Goal: Information Seeking & Learning: Learn about a topic

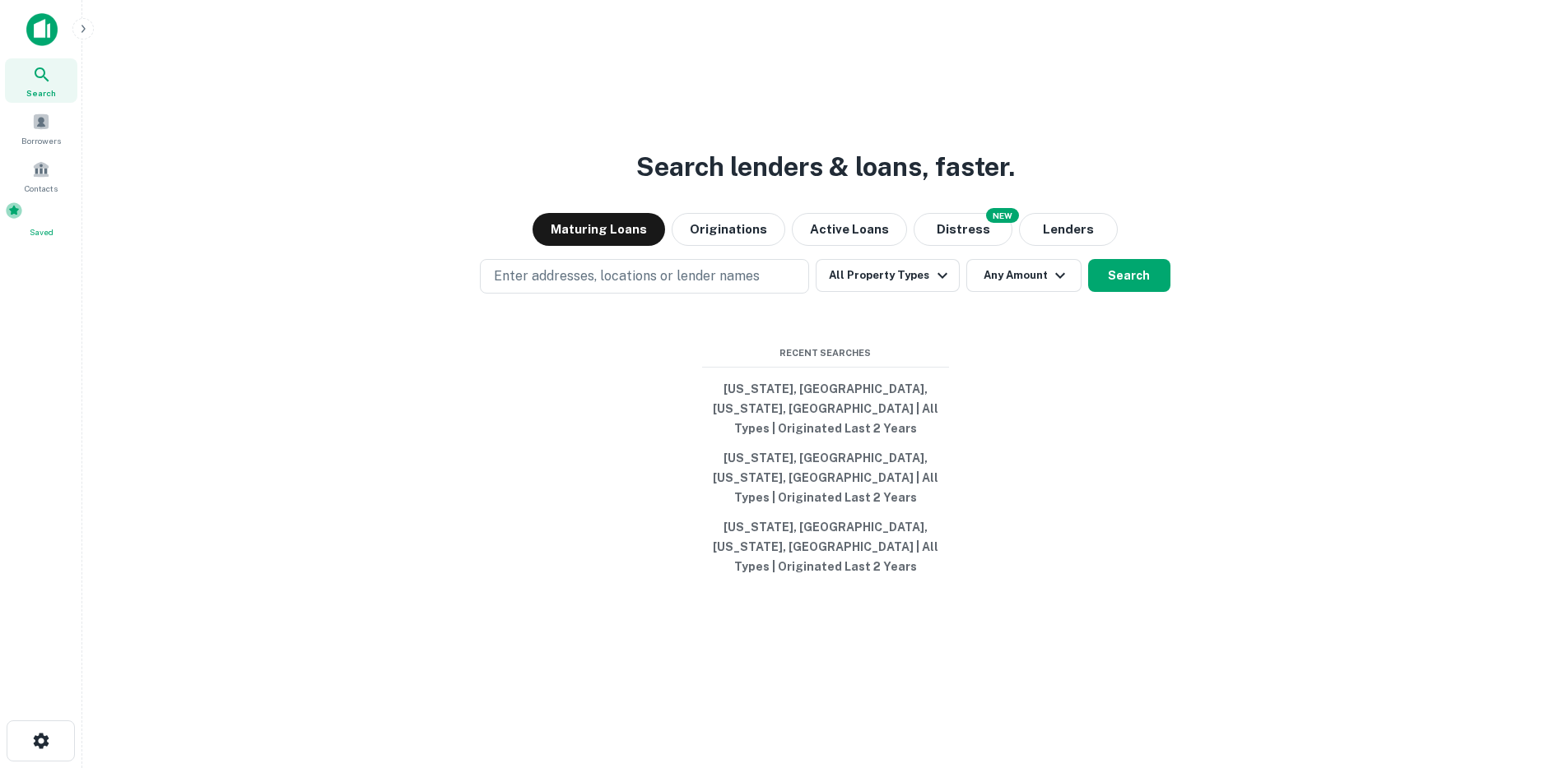
click at [56, 227] on div "Saved" at bounding box center [41, 220] width 72 height 37
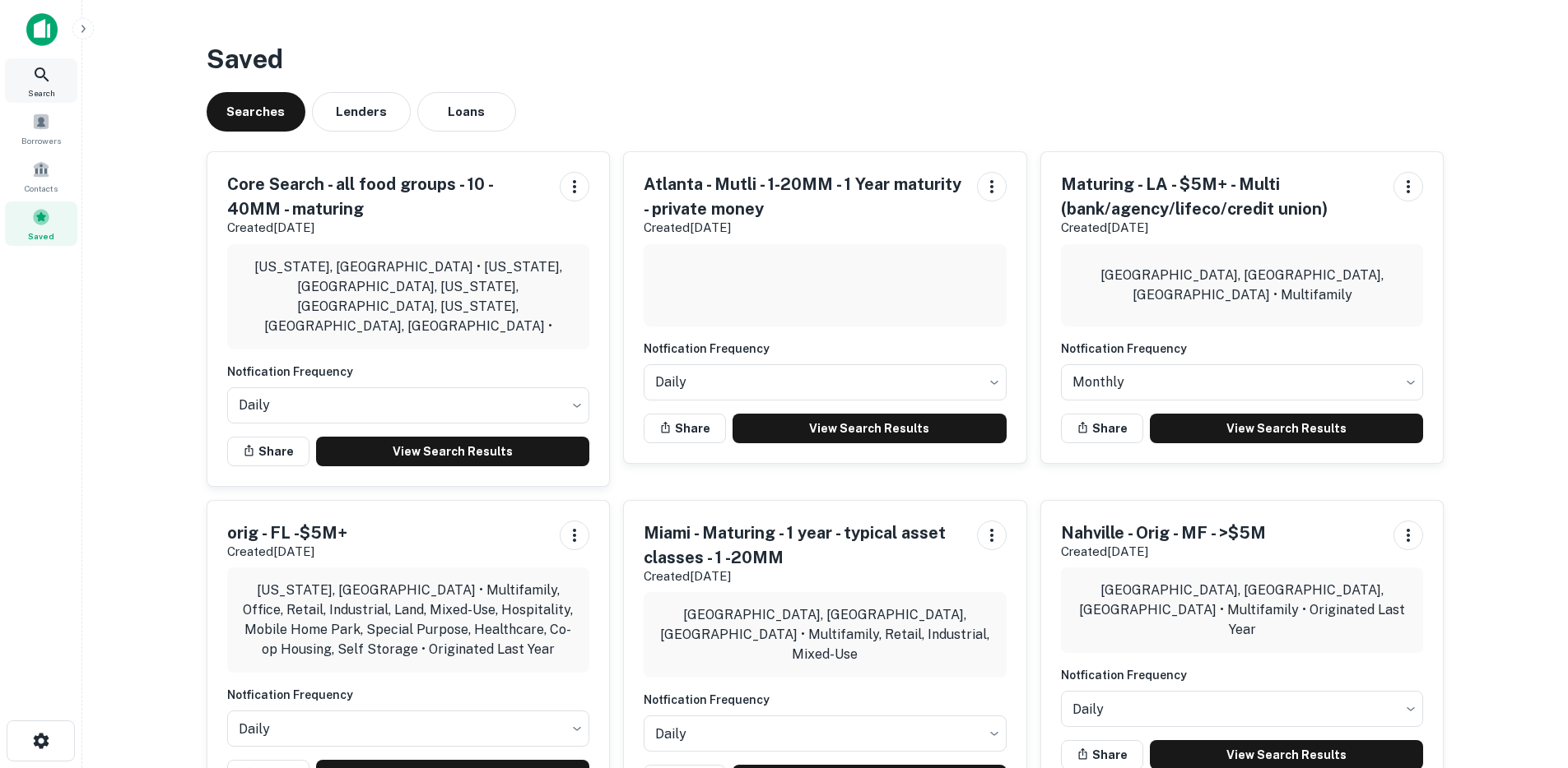
click at [52, 67] on div "Search" at bounding box center [41, 81] width 72 height 45
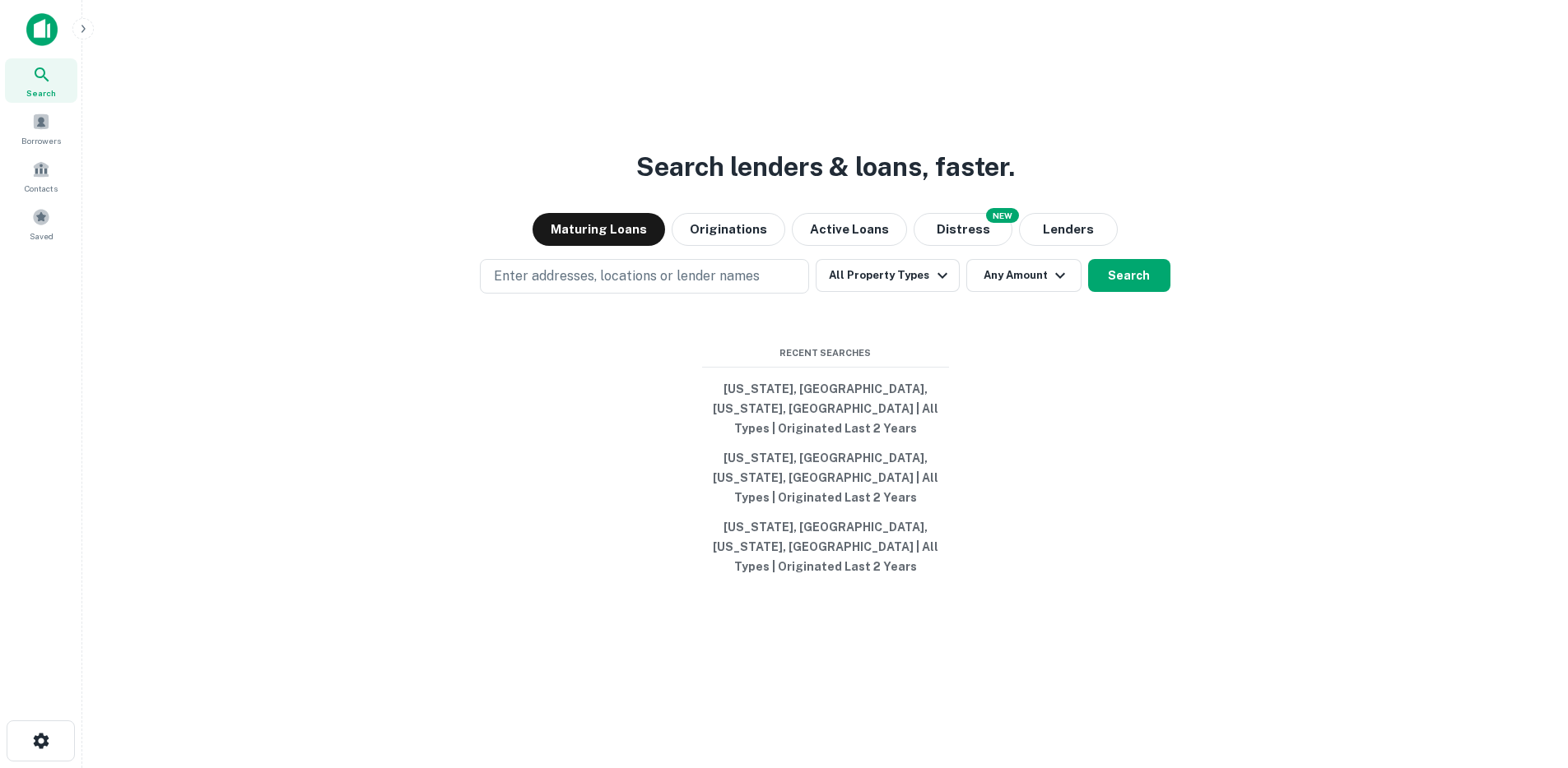
click at [77, 32] on icon "button" at bounding box center [84, 29] width 14 height 14
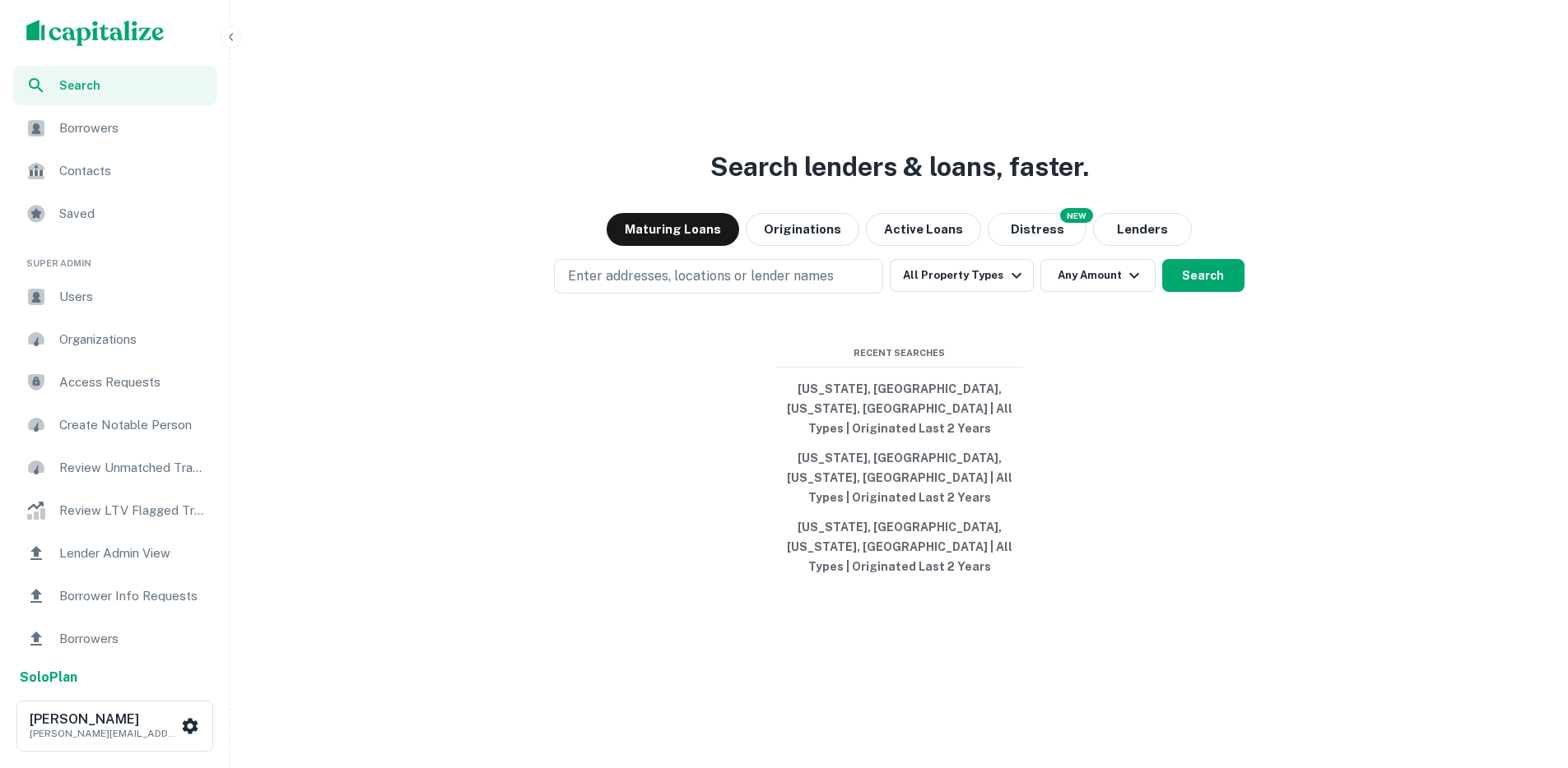
click at [118, 297] on span "Users" at bounding box center [132, 297] width 147 height 19
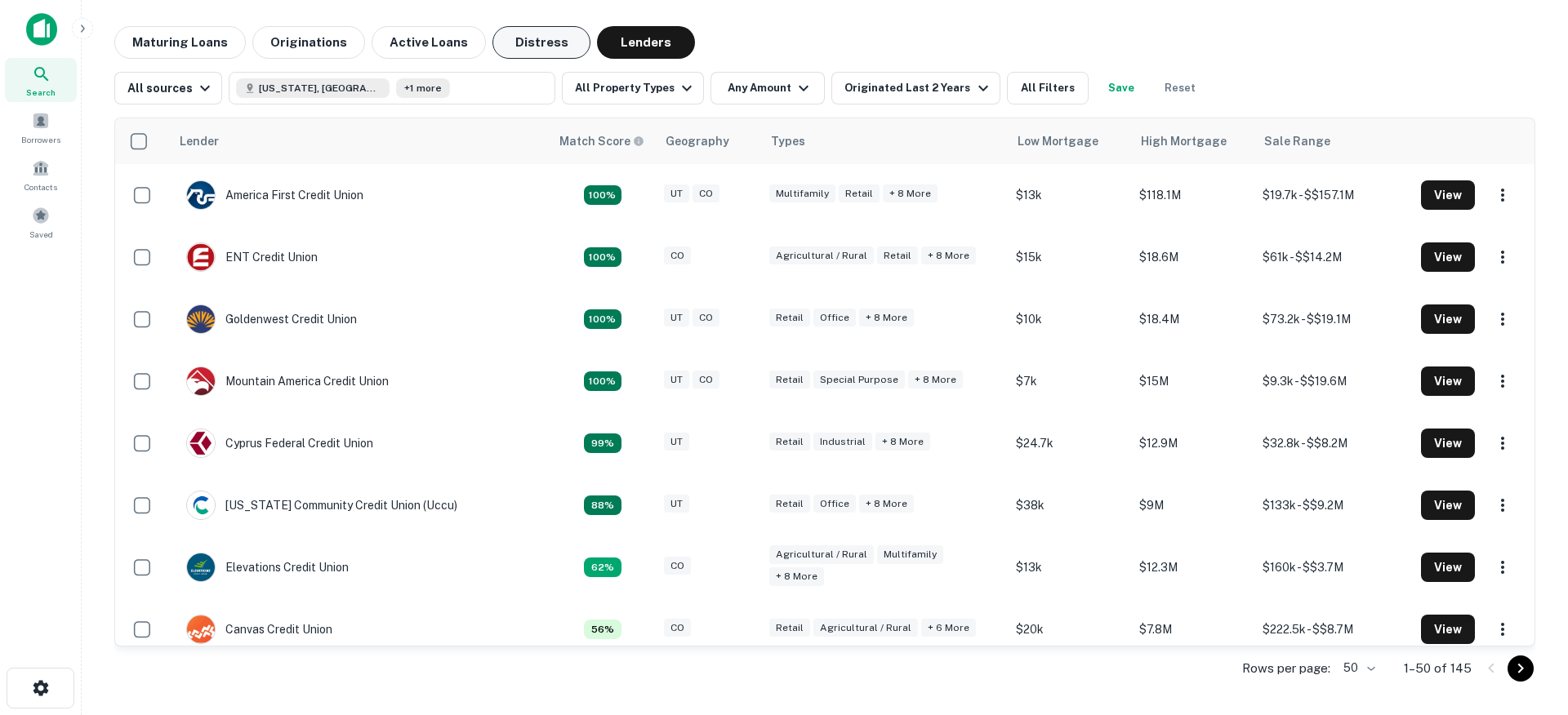
click at [492, 37] on button "Distress" at bounding box center [541, 42] width 98 height 33
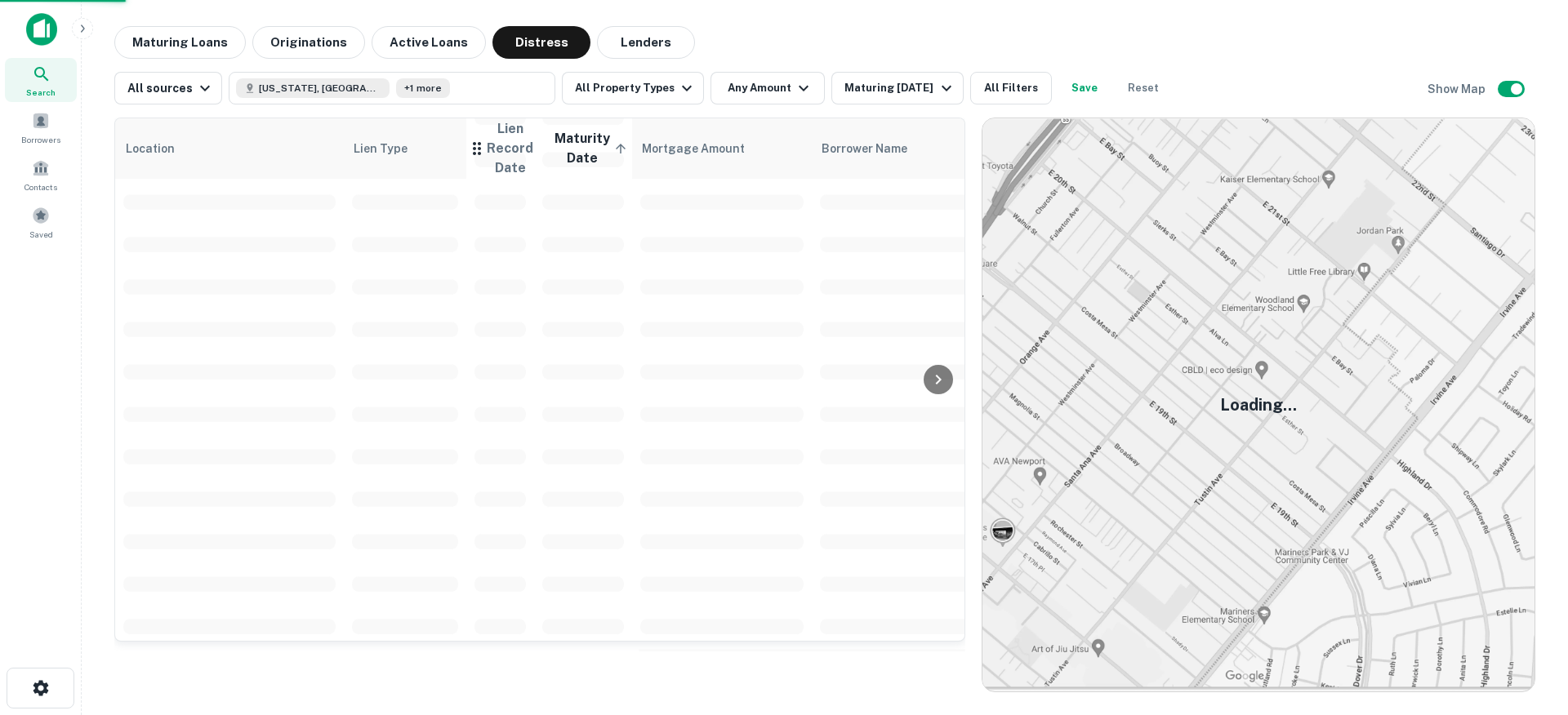
scroll to position [606, 0]
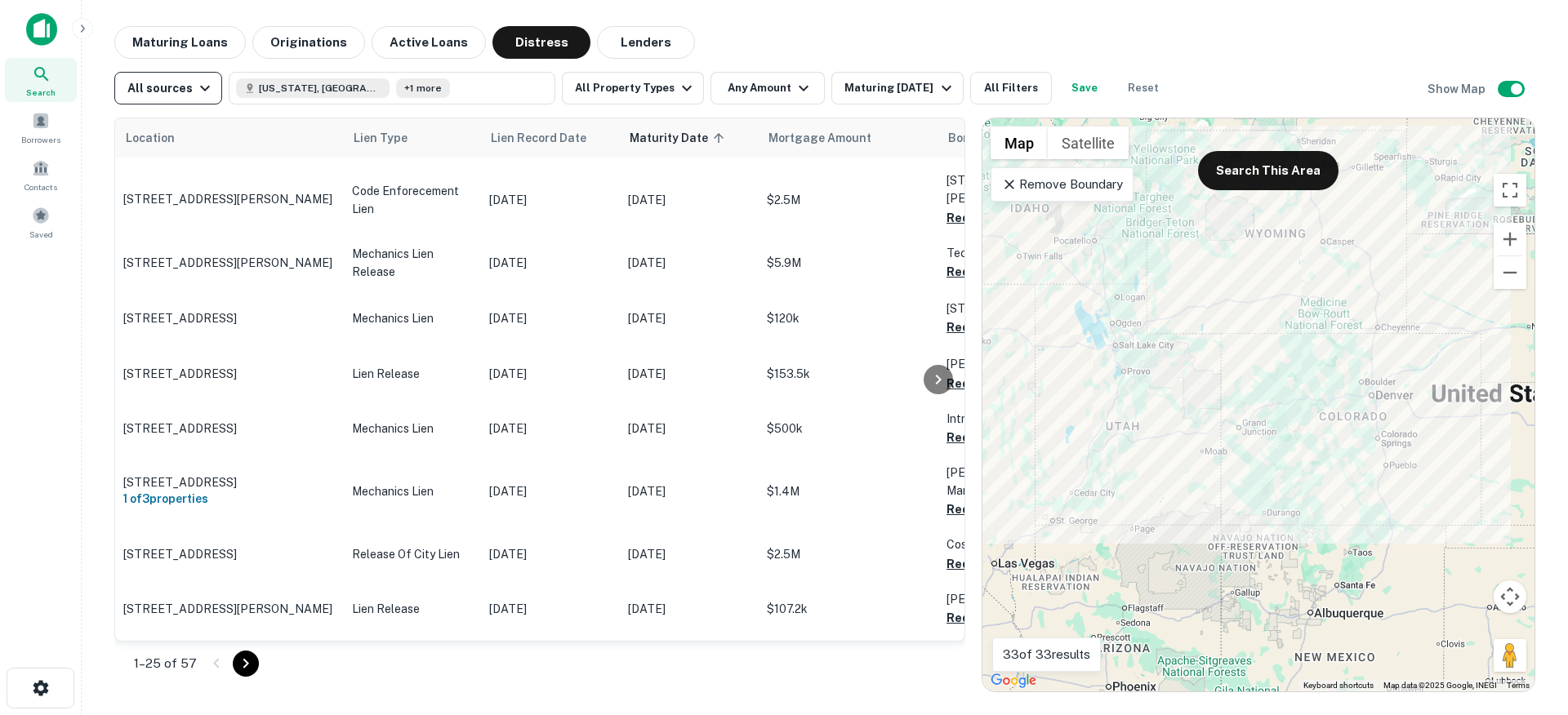
click at [195, 93] on icon "button" at bounding box center [205, 88] width 19 height 19
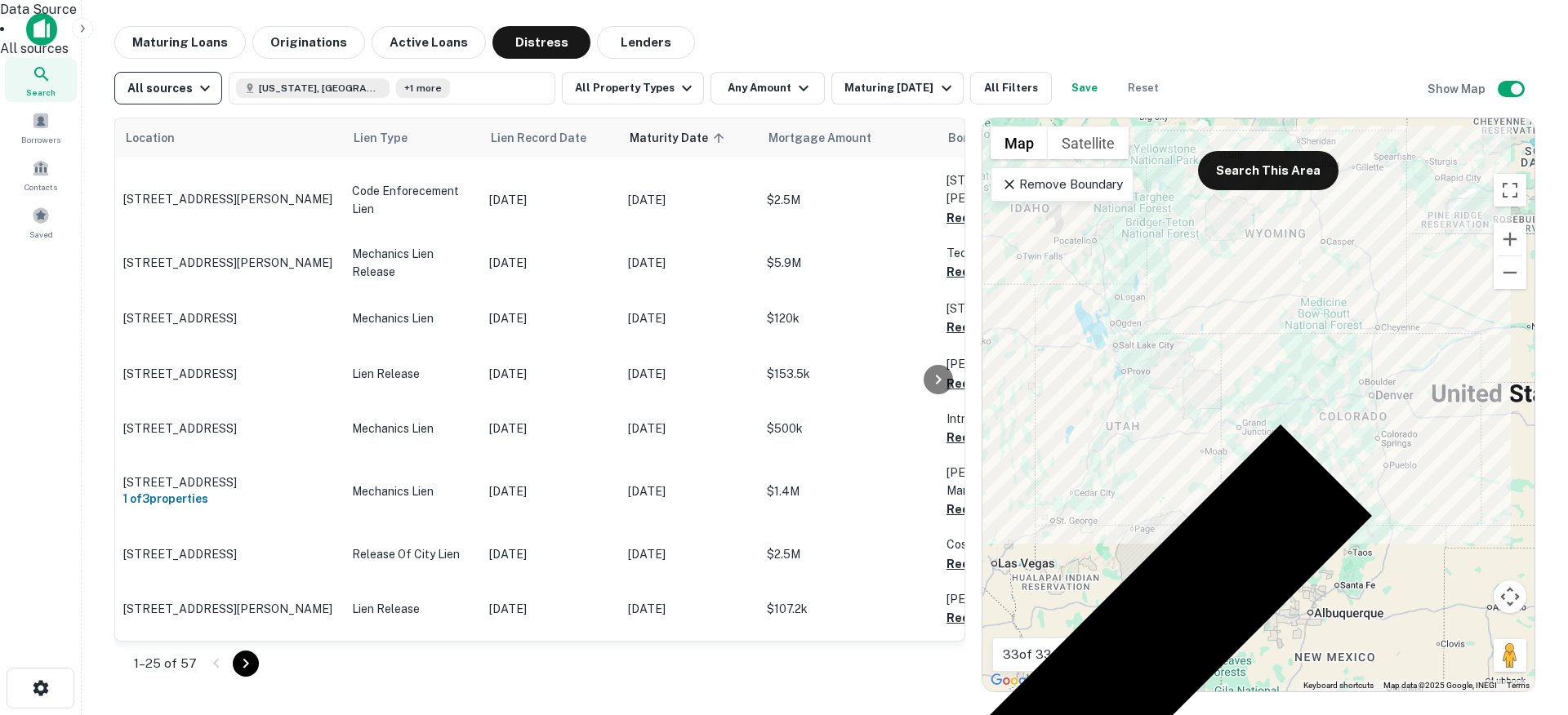
click at [194, 93] on div at bounding box center [784, 357] width 1568 height 715
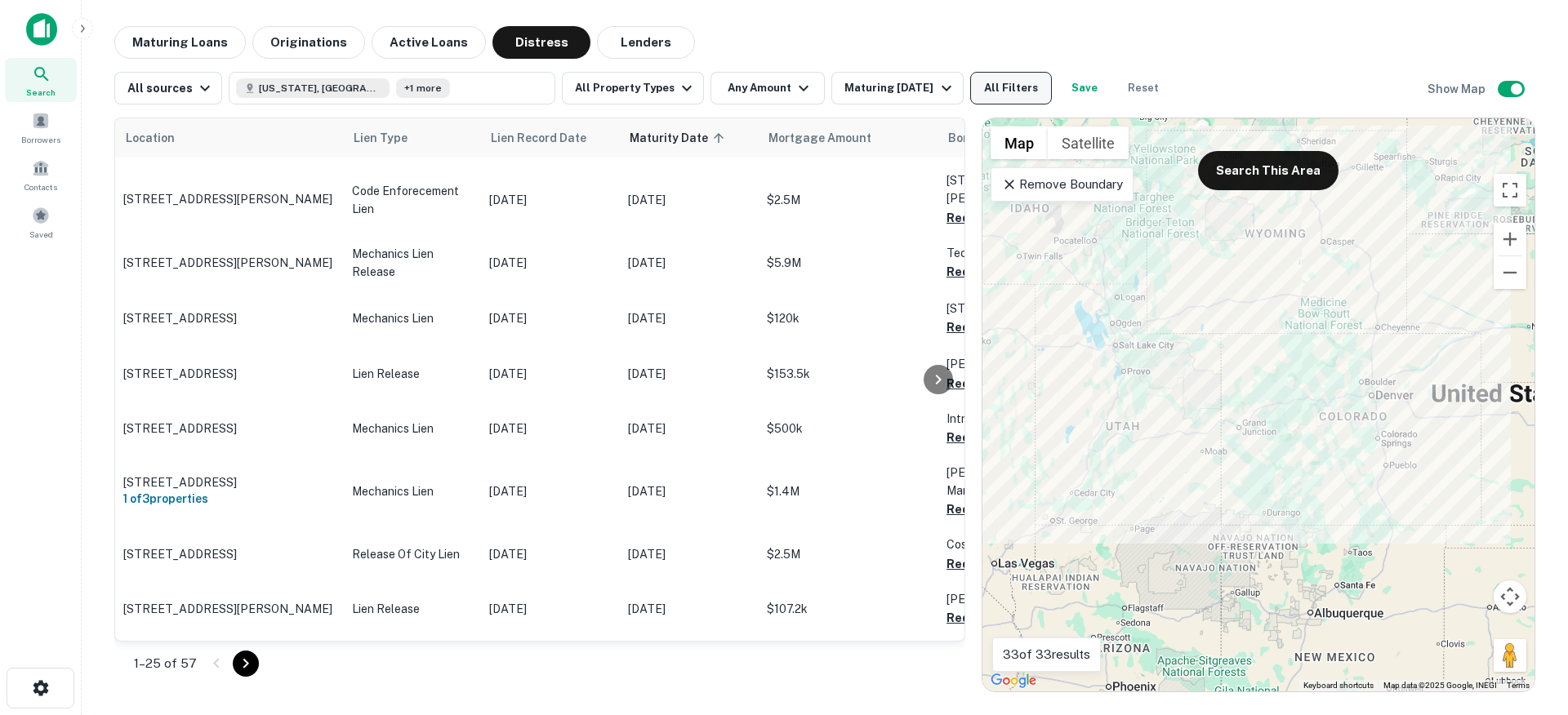
click at [972, 87] on button "All Filters" at bounding box center [1010, 88] width 82 height 33
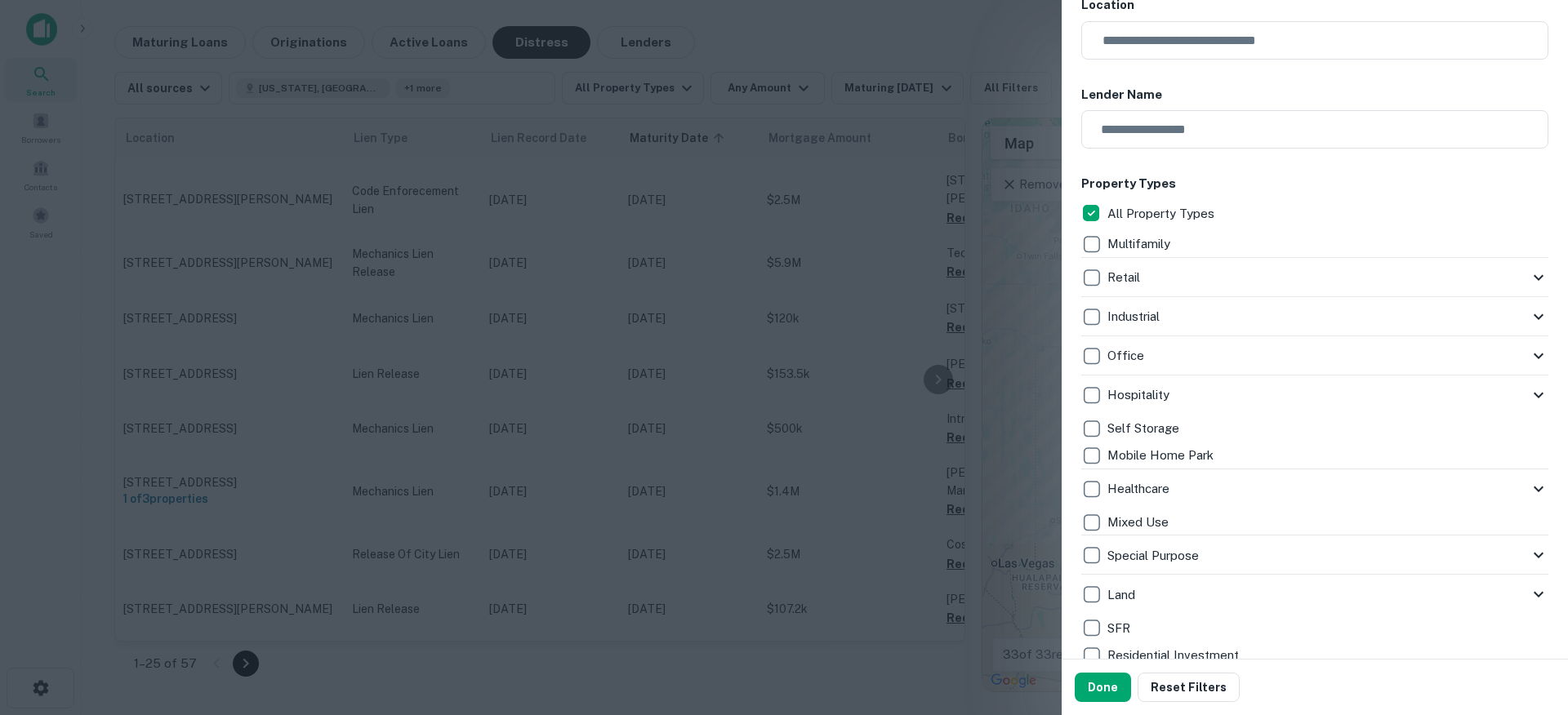
scroll to position [0, 0]
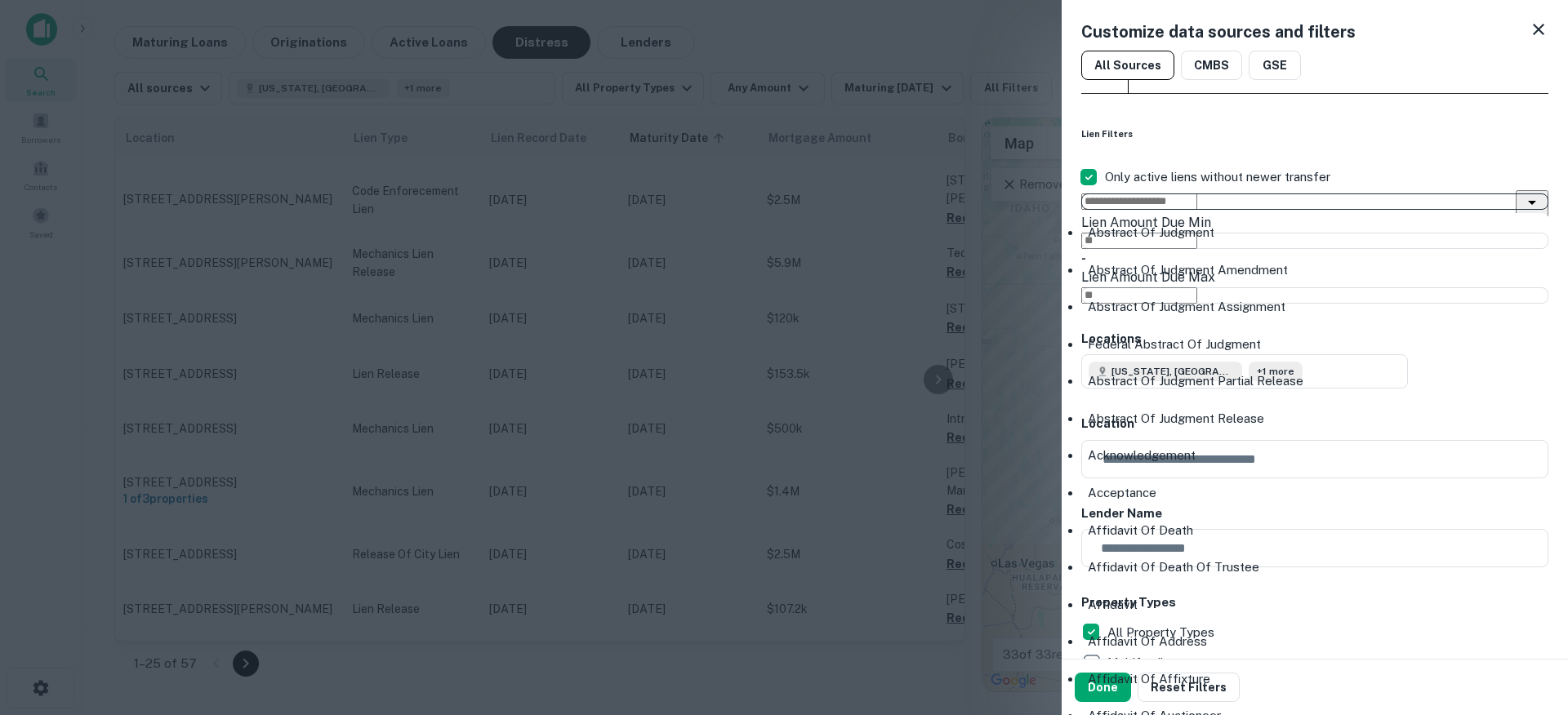
click at [1175, 194] on input "text" at bounding box center [1139, 202] width 116 height 16
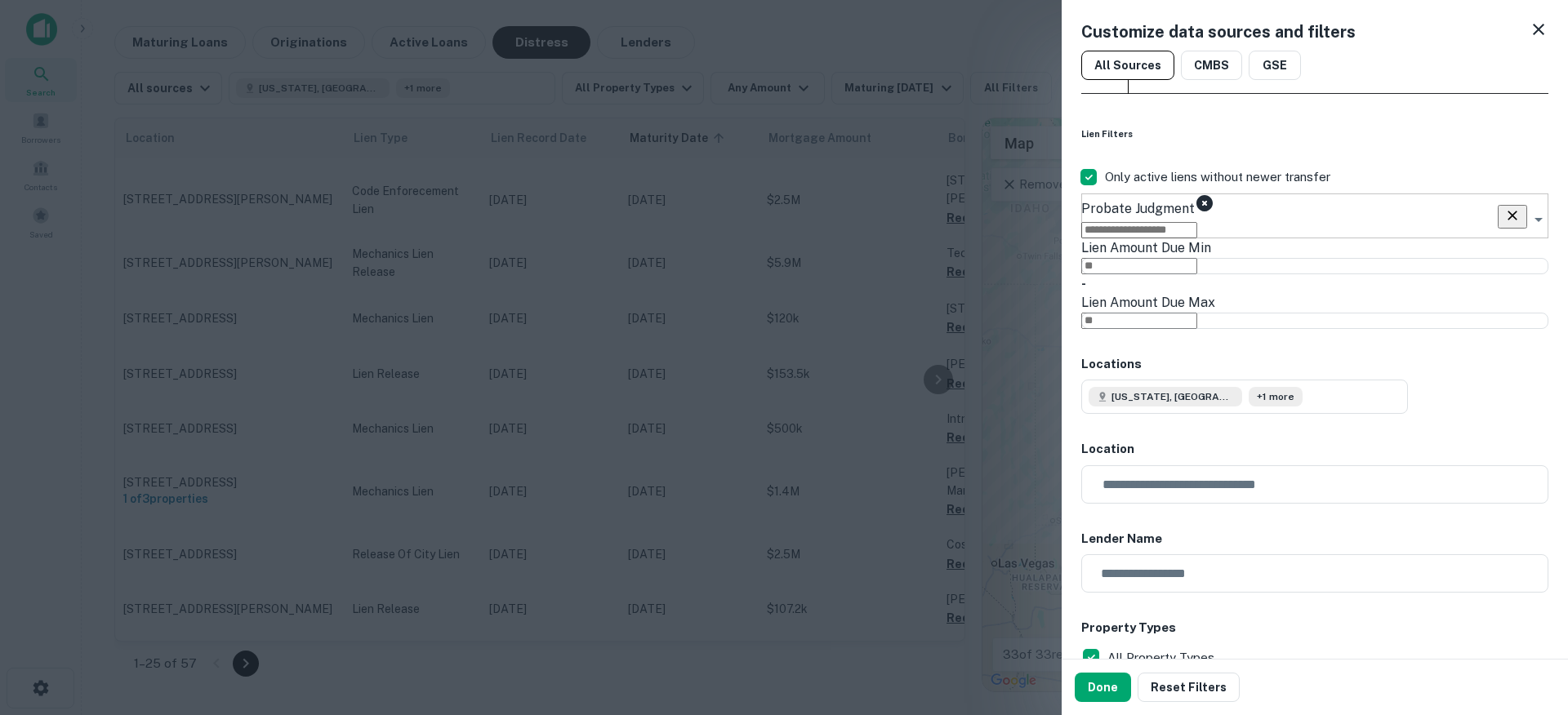
click at [1197, 195] on icon at bounding box center [1204, 203] width 16 height 16
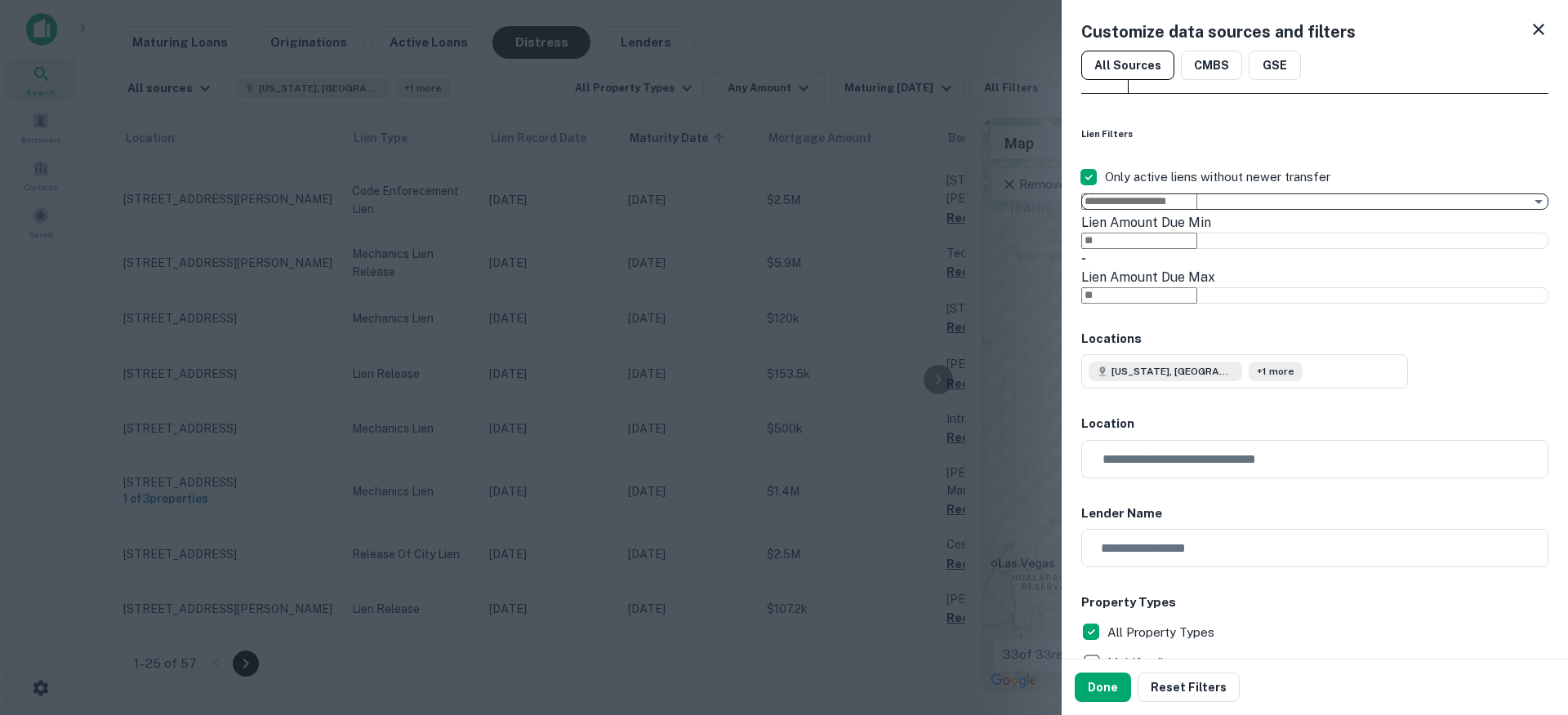
click at [1101, 687] on button "Done" at bounding box center [1103, 687] width 56 height 29
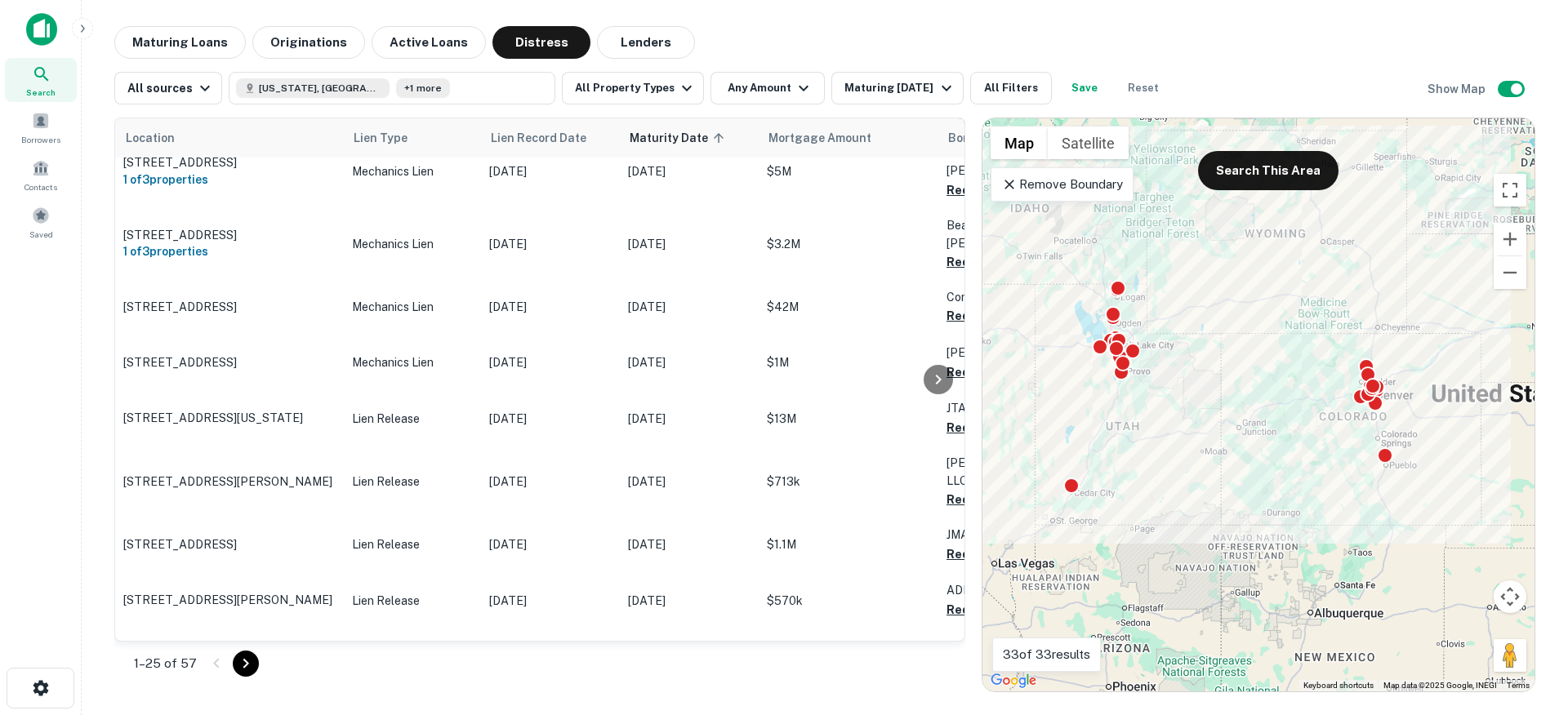
scroll to position [2571, 0]
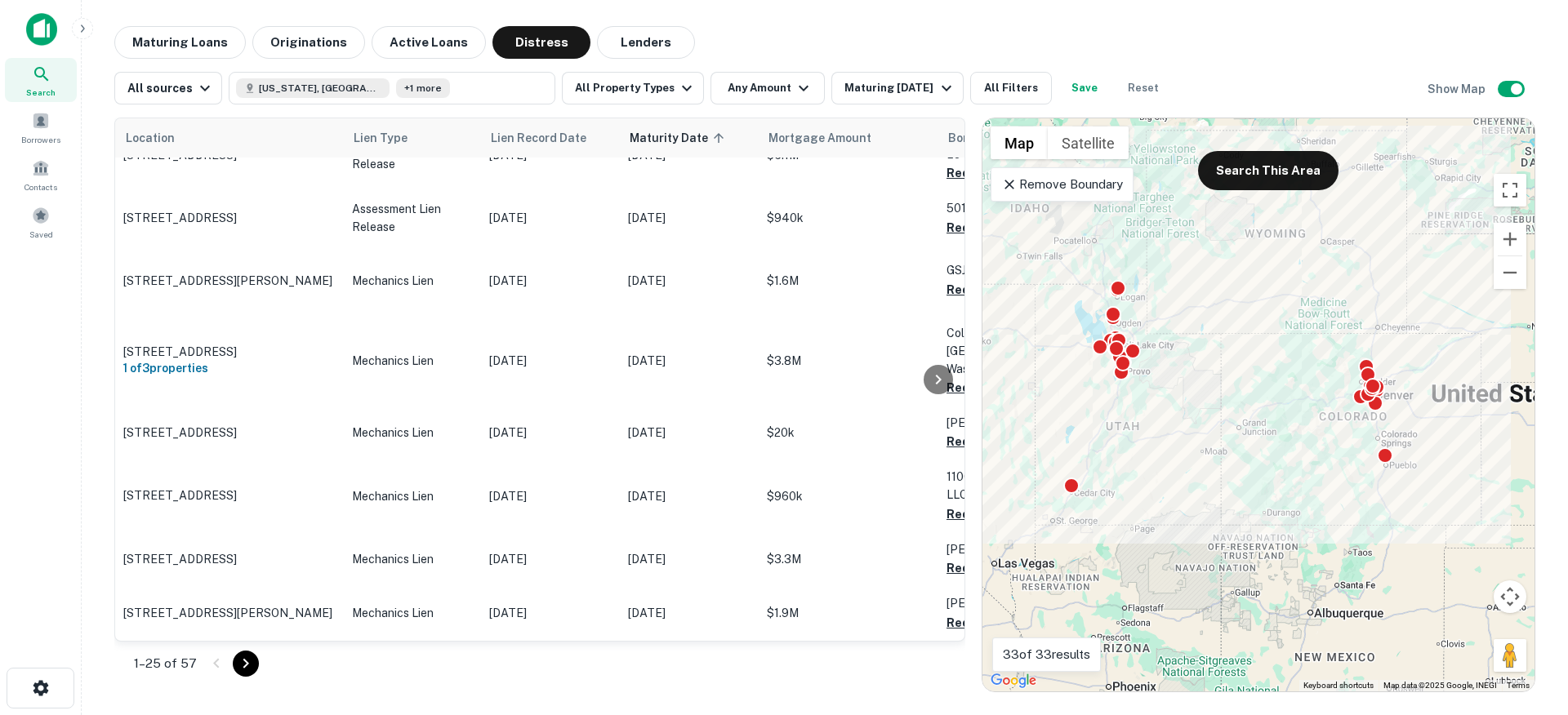
click at [236, 663] on icon "Go to next page" at bounding box center [246, 664] width 19 height 19
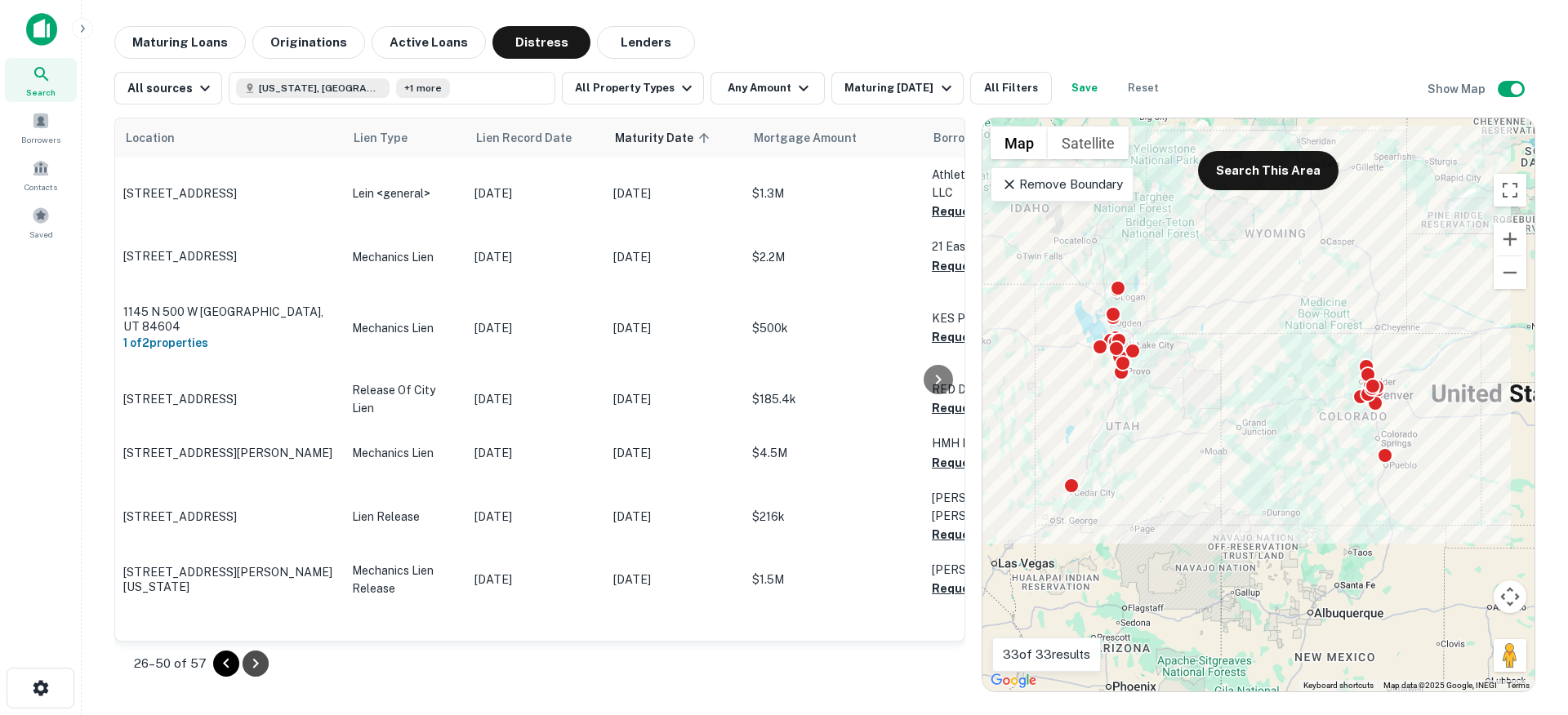
click at [253, 666] on icon "Go to next page" at bounding box center [256, 664] width 6 height 10
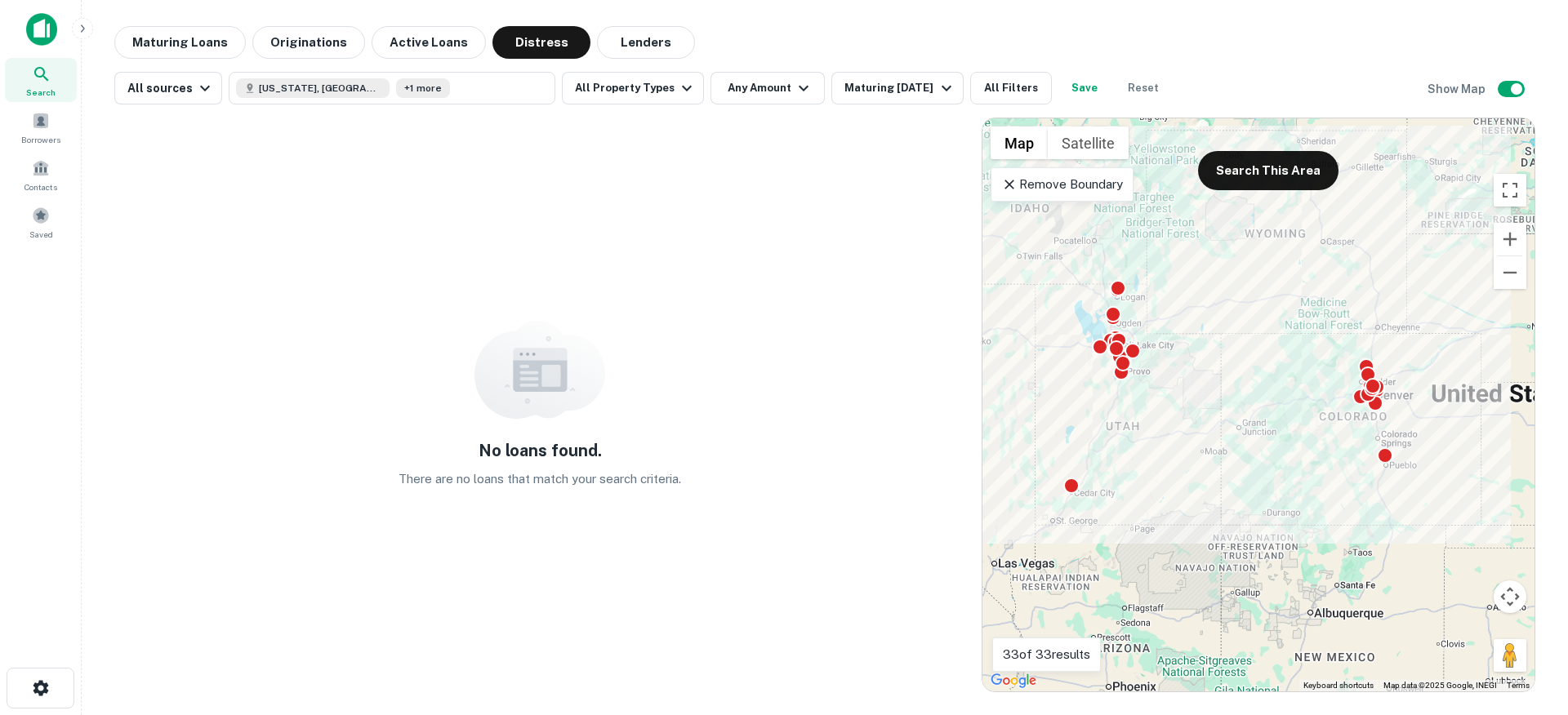
click at [1001, 178] on icon at bounding box center [1008, 184] width 16 height 16
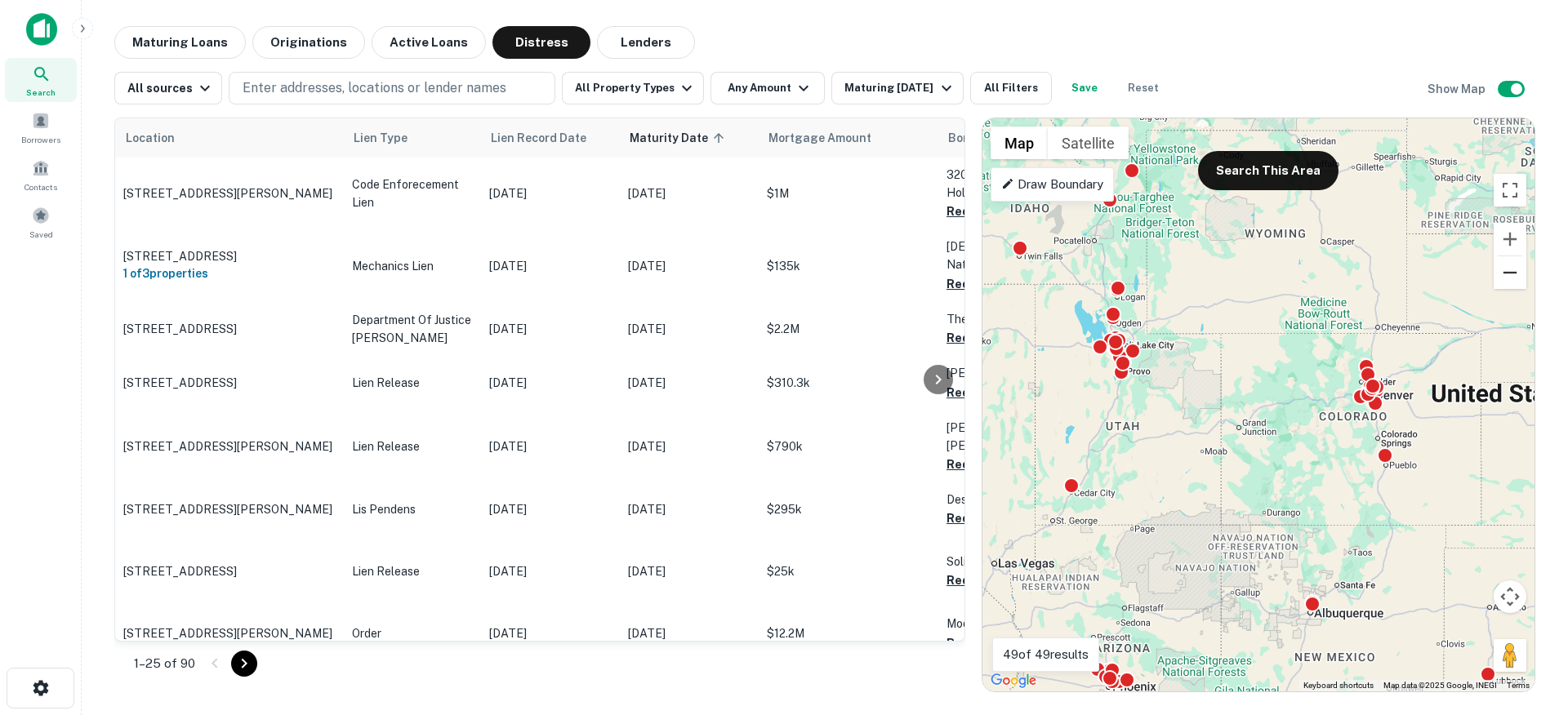
click at [1513, 273] on button "Zoom out" at bounding box center [1510, 273] width 33 height 33
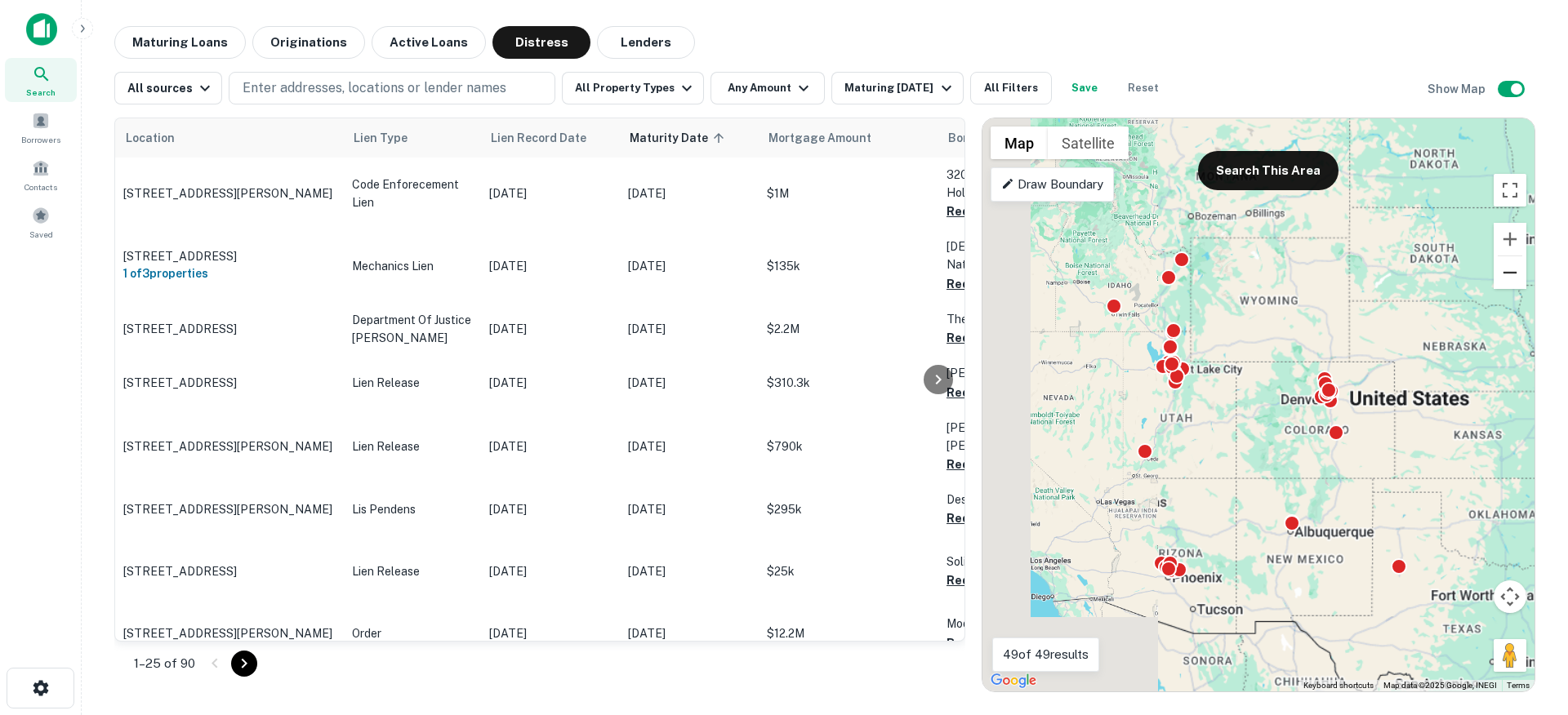
click at [1513, 273] on button "Zoom out" at bounding box center [1510, 273] width 33 height 33
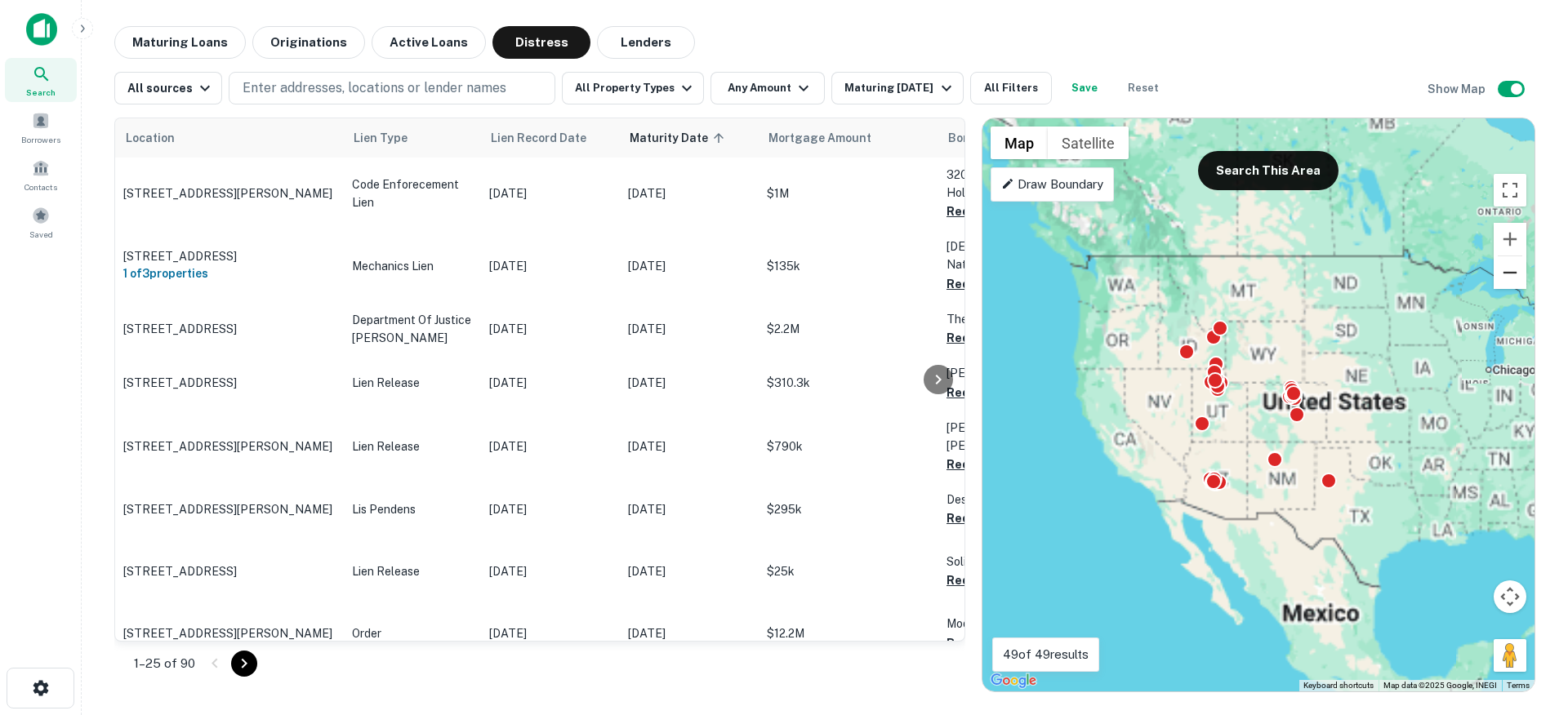
click at [1513, 273] on button "Zoom out" at bounding box center [1510, 273] width 33 height 33
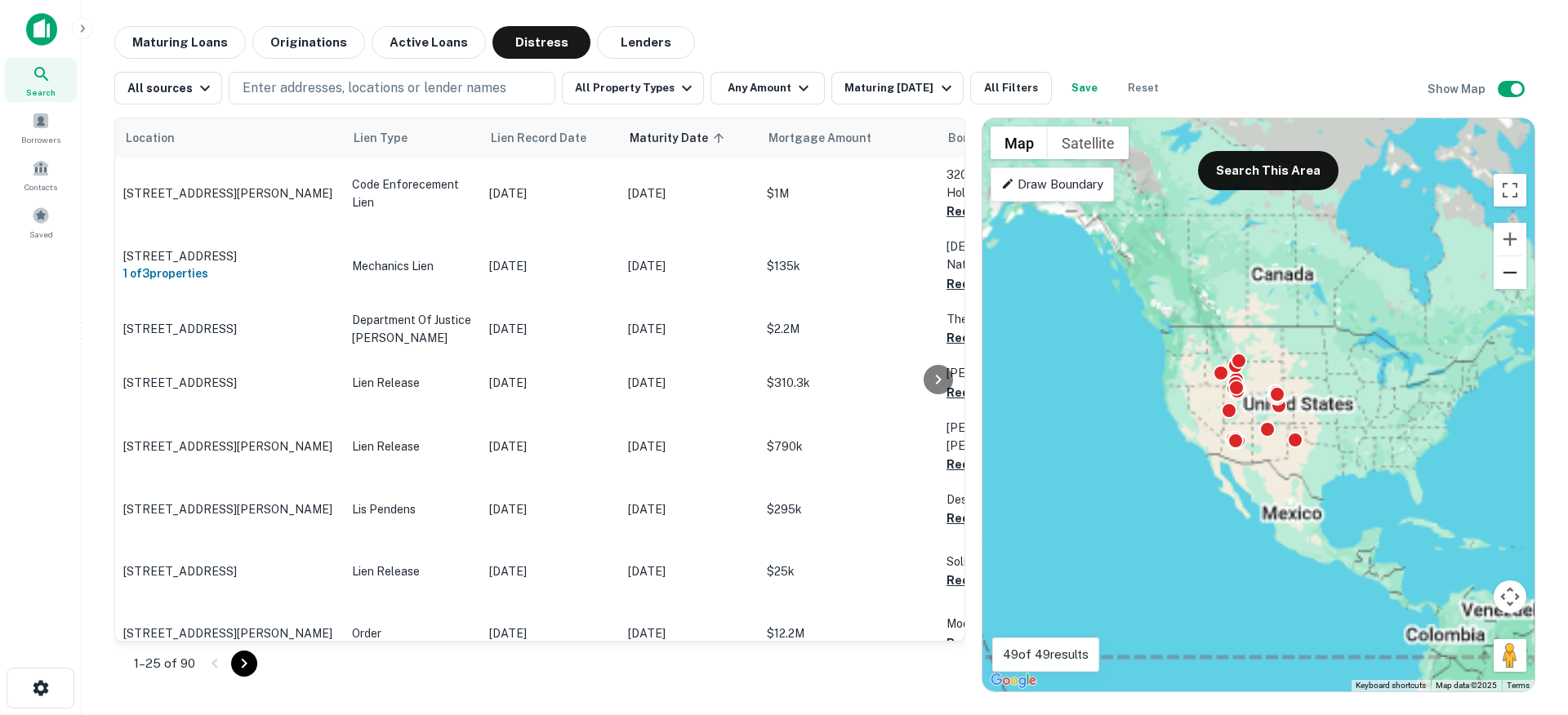
click at [1513, 273] on button "Zoom out" at bounding box center [1510, 273] width 33 height 33
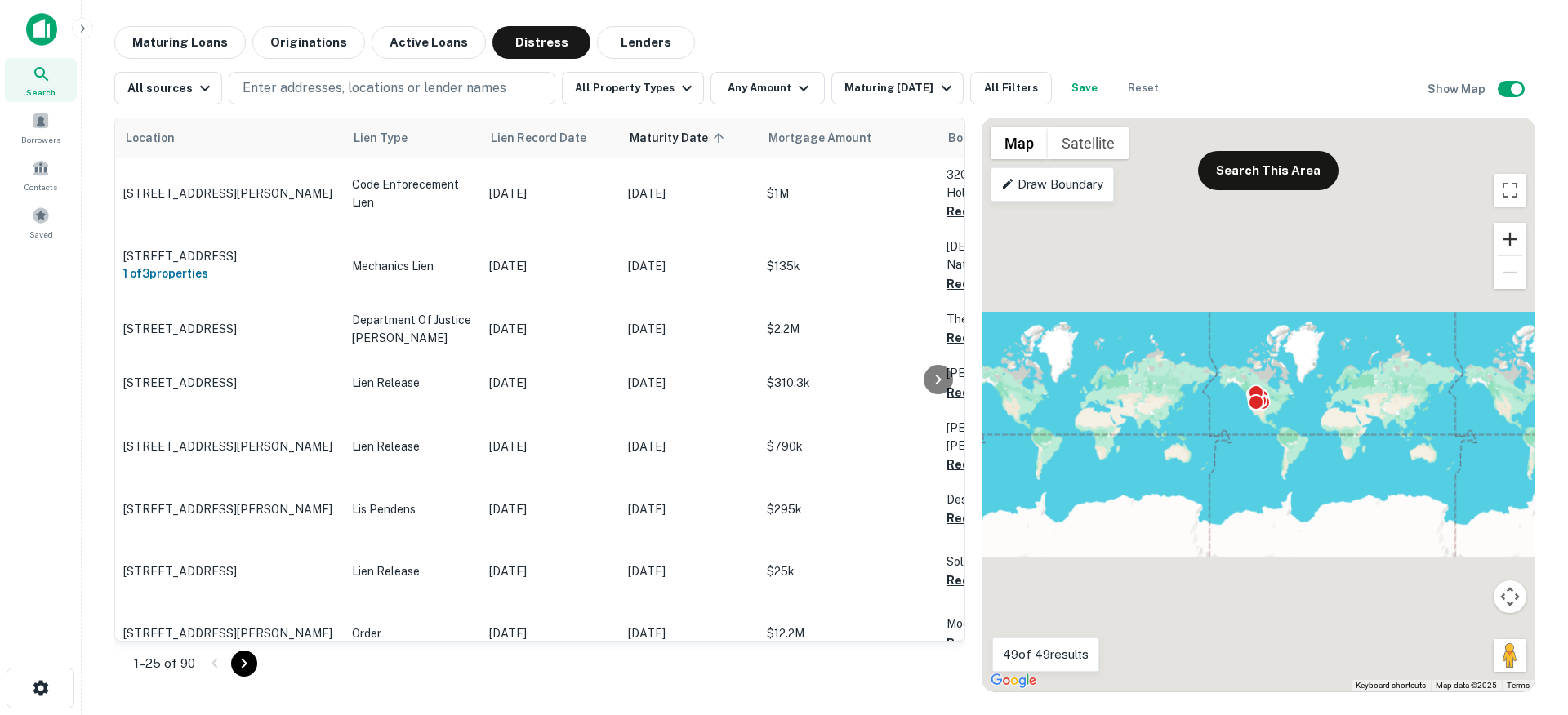
click at [1507, 230] on button "Zoom in" at bounding box center [1510, 239] width 33 height 33
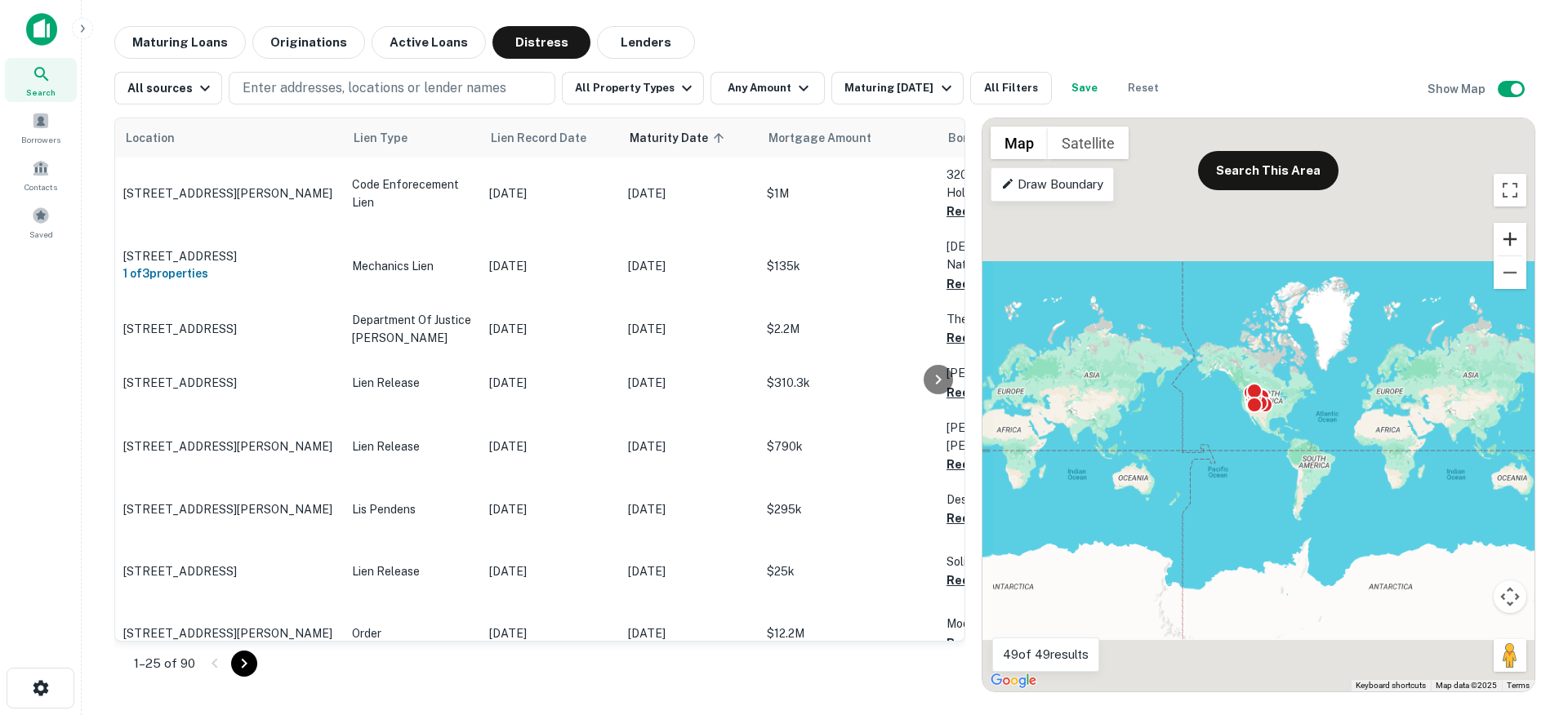
click at [1507, 230] on button "Zoom in" at bounding box center [1510, 239] width 33 height 33
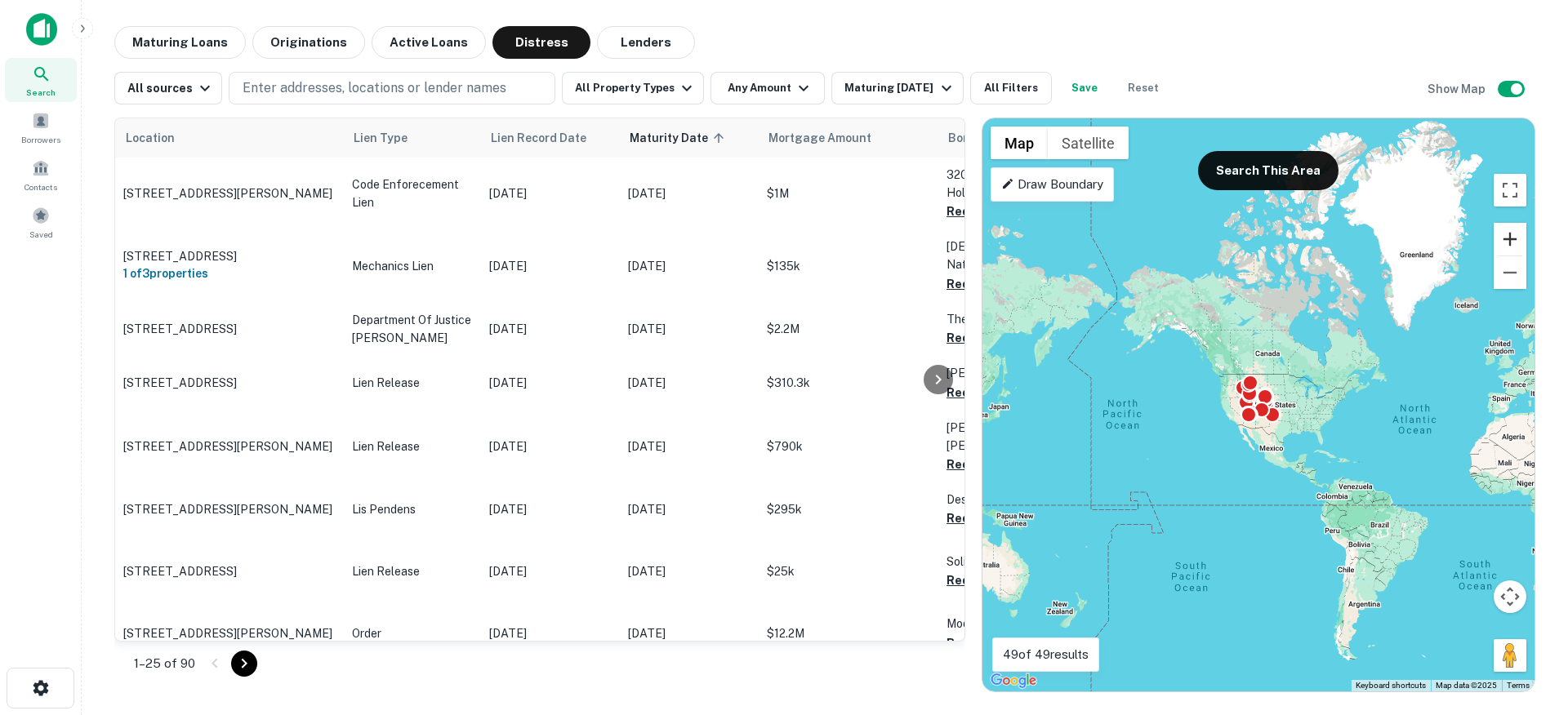
click at [1507, 230] on button "Zoom in" at bounding box center [1510, 239] width 33 height 33
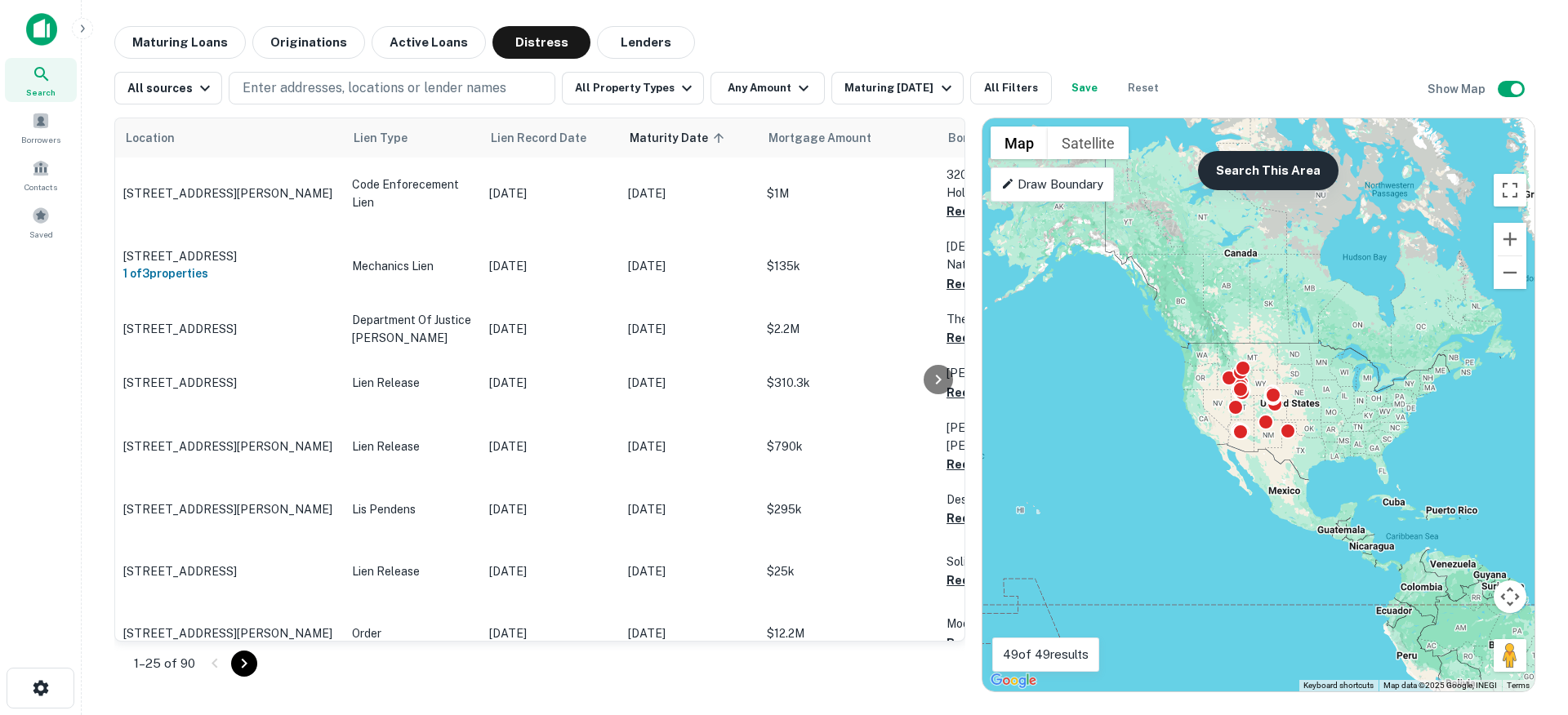
click at [1218, 155] on button "Search This Area" at bounding box center [1268, 171] width 141 height 40
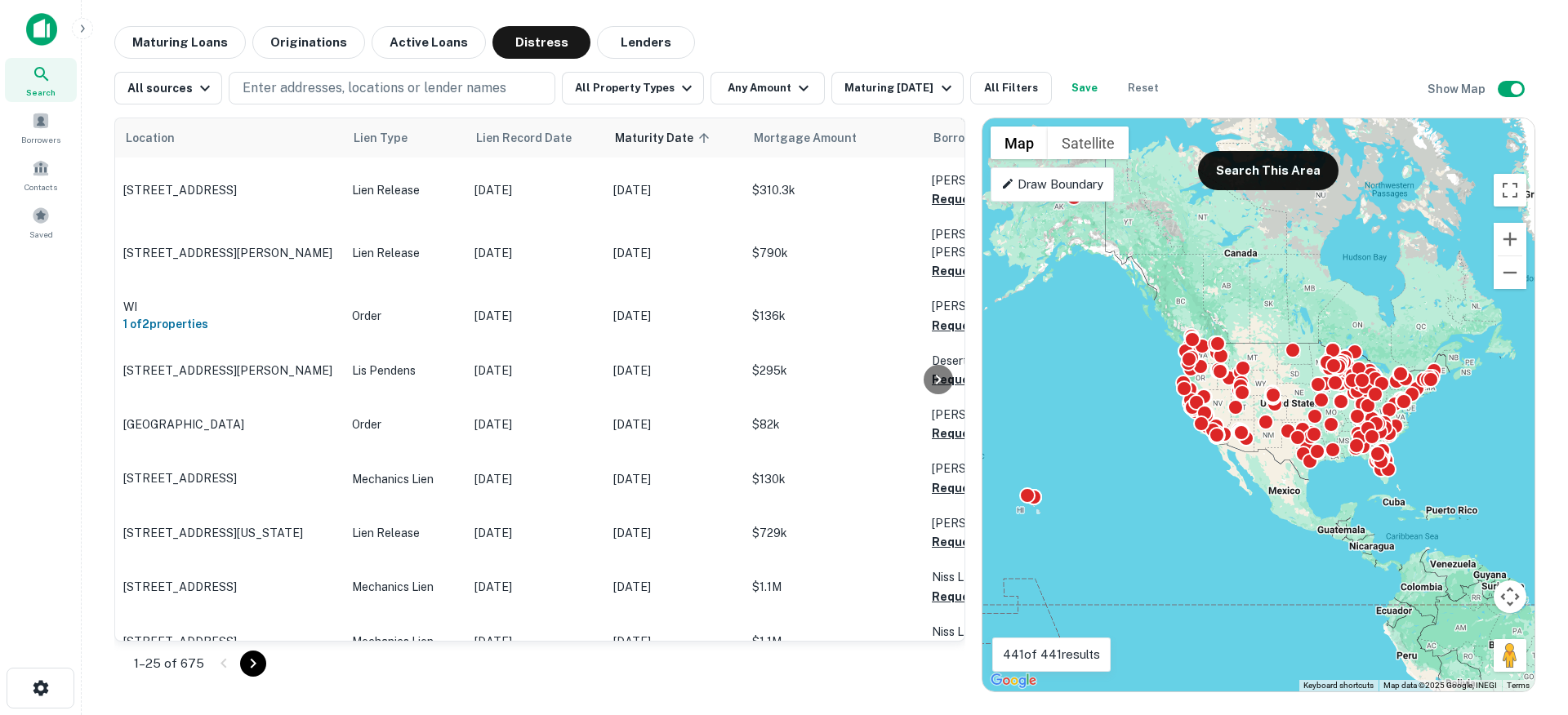
scroll to position [1392, 0]
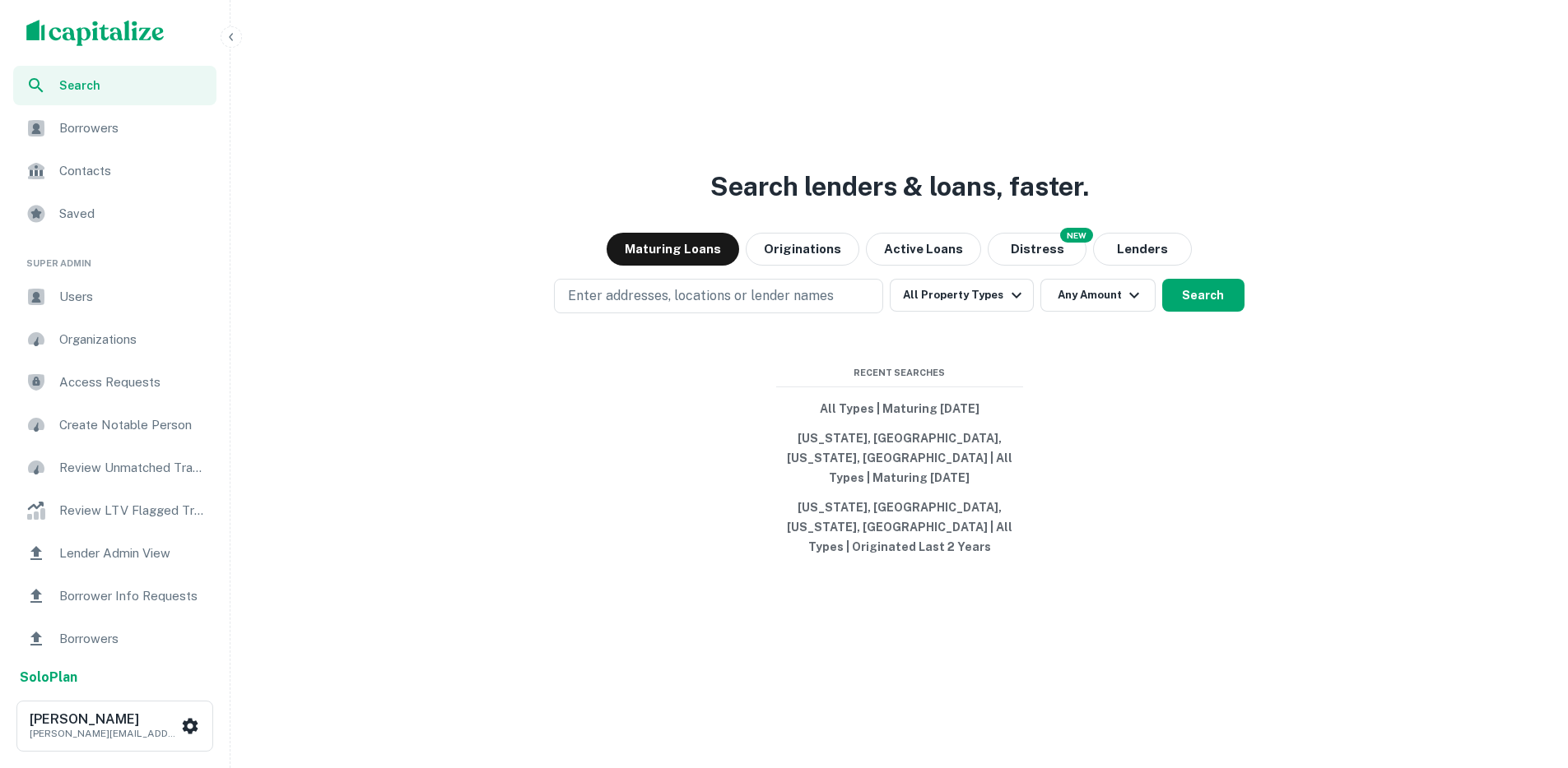
click at [89, 313] on div "Users" at bounding box center [115, 297] width 203 height 40
